Goal: Find specific page/section: Find specific page/section

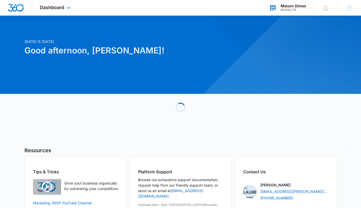
click at [305, 12] on div "Maison Dimes M334179 Your Accounts View All" at bounding box center [287, 7] width 53 height 15
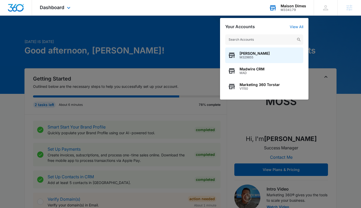
click at [263, 39] on input "text" at bounding box center [264, 39] width 78 height 10
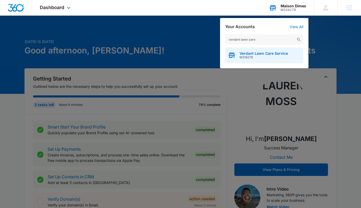
type input "verdant lawn care"
click at [262, 55] on span "M318278" at bounding box center [264, 57] width 48 height 4
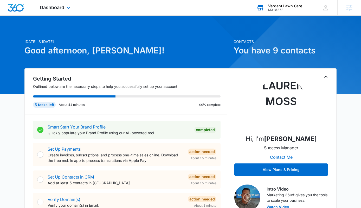
click at [286, 11] on div "M318278" at bounding box center [287, 10] width 38 height 4
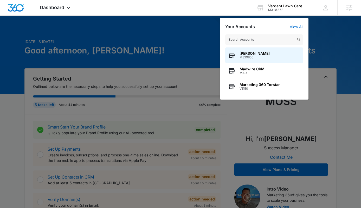
click at [213, 18] on div at bounding box center [180, 104] width 361 height 208
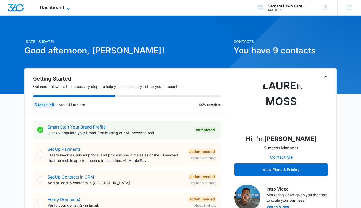
click at [55, 6] on span "Dashboard" at bounding box center [52, 7] width 24 height 5
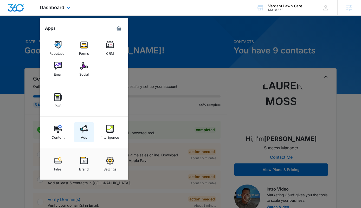
click at [87, 132] on img at bounding box center [84, 129] width 8 height 8
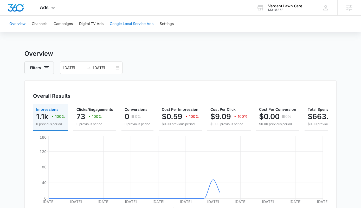
click at [130, 24] on button "Google Local Service Ads" at bounding box center [132, 24] width 44 height 17
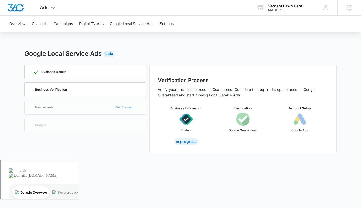
click at [66, 88] on p "Business Verification" at bounding box center [51, 89] width 32 height 3
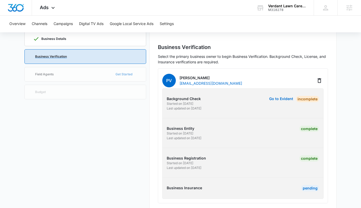
scroll to position [43, 0]
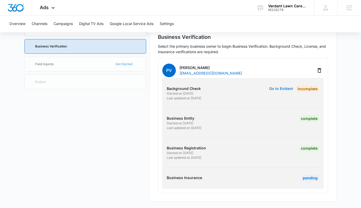
click at [282, 88] on button "Go to Evident" at bounding box center [281, 89] width 24 height 4
click at [280, 92] on link "Go to Evident" at bounding box center [281, 93] width 24 height 15
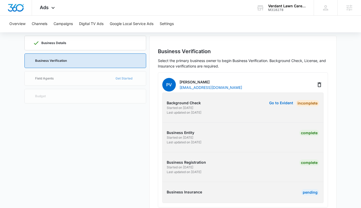
scroll to position [31, 0]
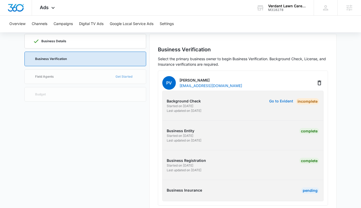
click at [285, 100] on button "Go to Evident" at bounding box center [281, 101] width 24 height 4
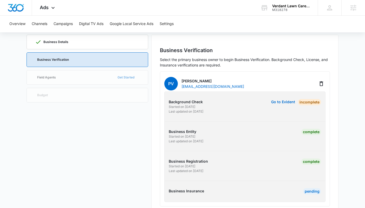
scroll to position [43, 0]
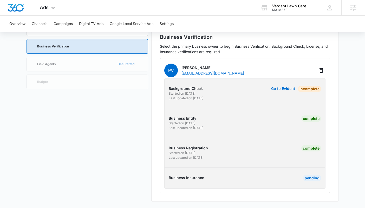
click at [179, 176] on p "Business Insurance" at bounding box center [206, 177] width 75 height 5
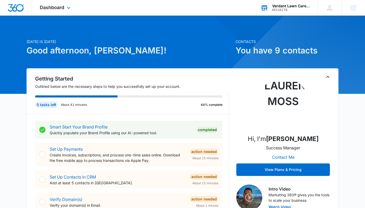
click at [282, 5] on div "Verdant Lawn Care Service" at bounding box center [291, 6] width 38 height 4
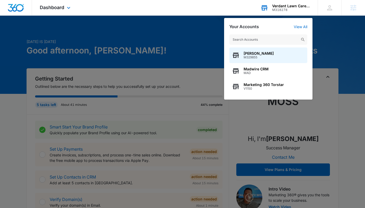
click at [266, 42] on input "text" at bounding box center [268, 39] width 78 height 10
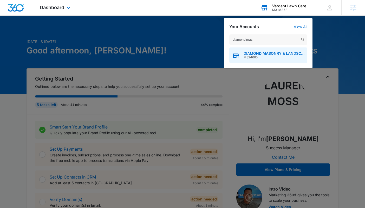
type input "diamond mas"
click at [269, 59] on div "DIAMOND MASONRY & LANDSCAPE LLC M324665" at bounding box center [268, 55] width 78 height 16
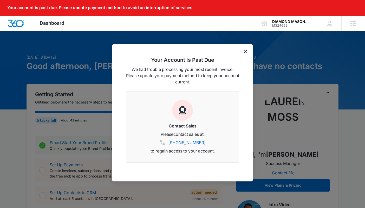
click at [242, 53] on div "Your Account Is Past Due We had trouble processing your most recent invoice. Pl…" at bounding box center [182, 112] width 141 height 137
click at [247, 50] on icon "dismiss this dialog" at bounding box center [246, 51] width 4 height 4
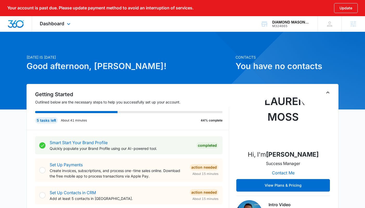
click at [64, 26] on div "Dashboard Apps Reputation Websites Forms CRM Email Social Payments POS Content …" at bounding box center [56, 23] width 48 height 15
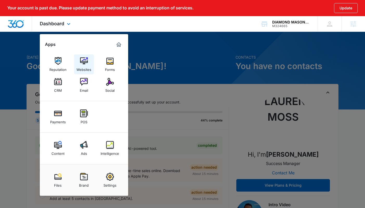
click at [79, 62] on link "Websites" at bounding box center [84, 64] width 20 height 20
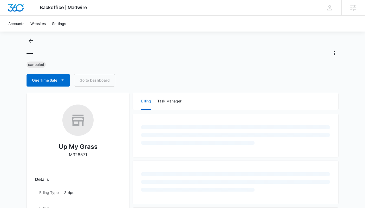
scroll to position [12, 0]
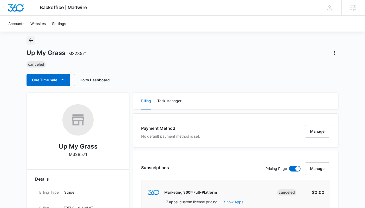
click at [29, 41] on icon "Back" at bounding box center [31, 40] width 6 height 6
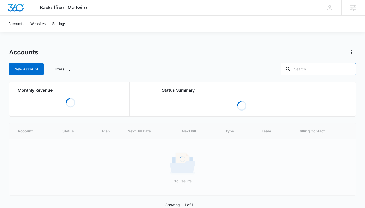
click at [308, 71] on input "text" at bounding box center [318, 69] width 75 height 12
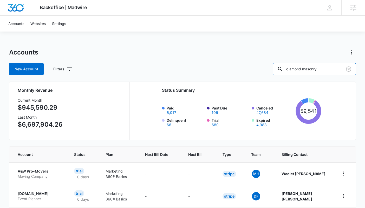
type input "diamond masonry"
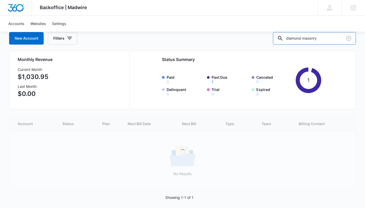
scroll to position [5, 0]
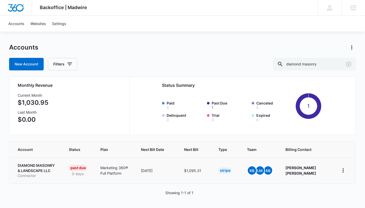
click at [38, 167] on p "DIAMOND MASONRY & LANDSCAPE LLC" at bounding box center [37, 168] width 39 height 10
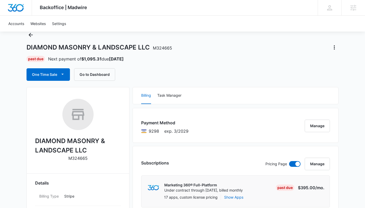
scroll to position [18, 0]
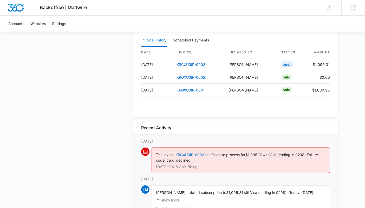
scroll to position [575, 0]
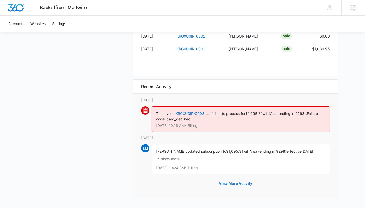
click at [234, 182] on button "View More Activity" at bounding box center [236, 183] width 44 height 12
